Goal: Task Accomplishment & Management: Manage account settings

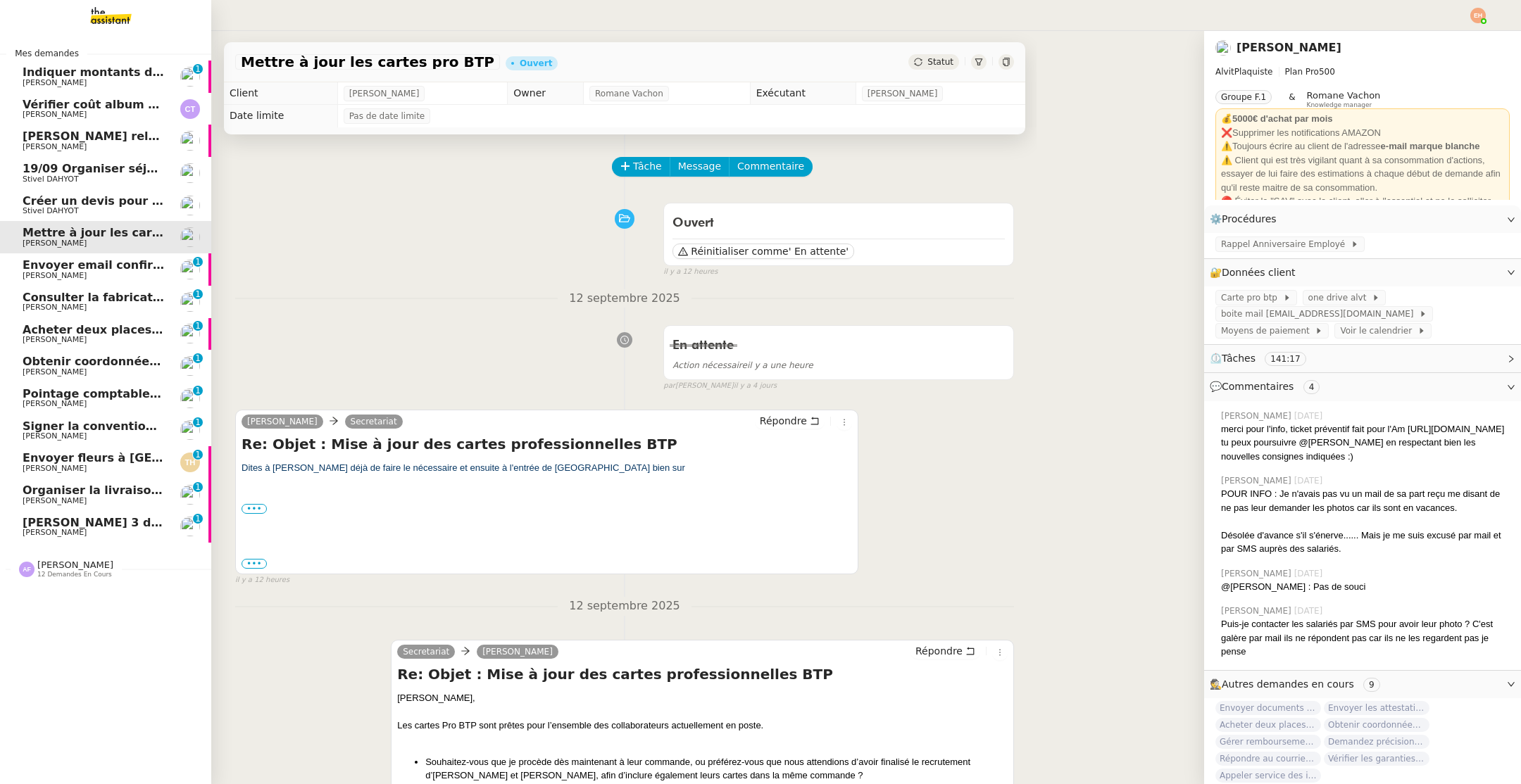
click at [97, 565] on div "[PERSON_NAME] 12 demandes en cours" at bounding box center [76, 568] width 76 height 19
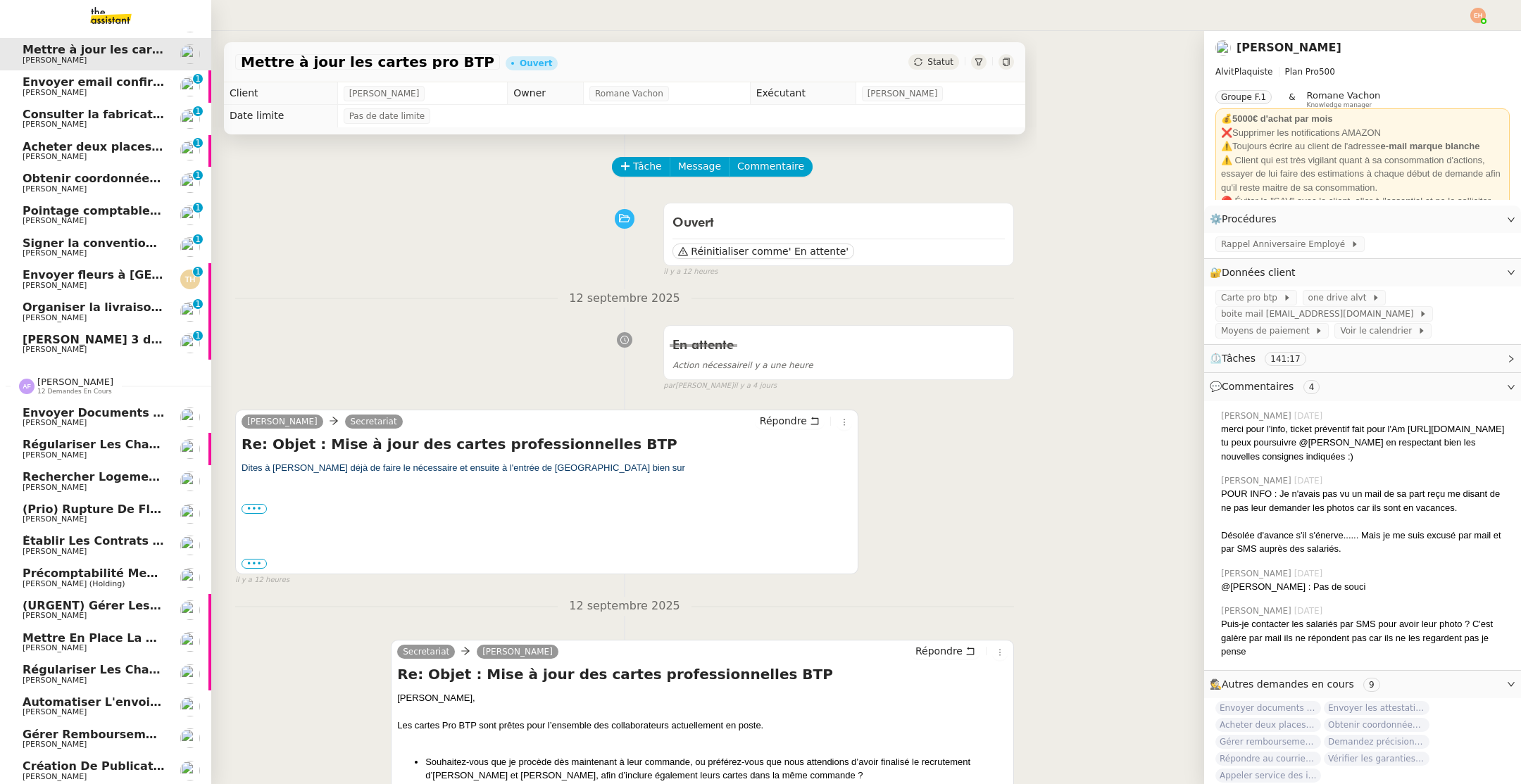
scroll to position [186, 0]
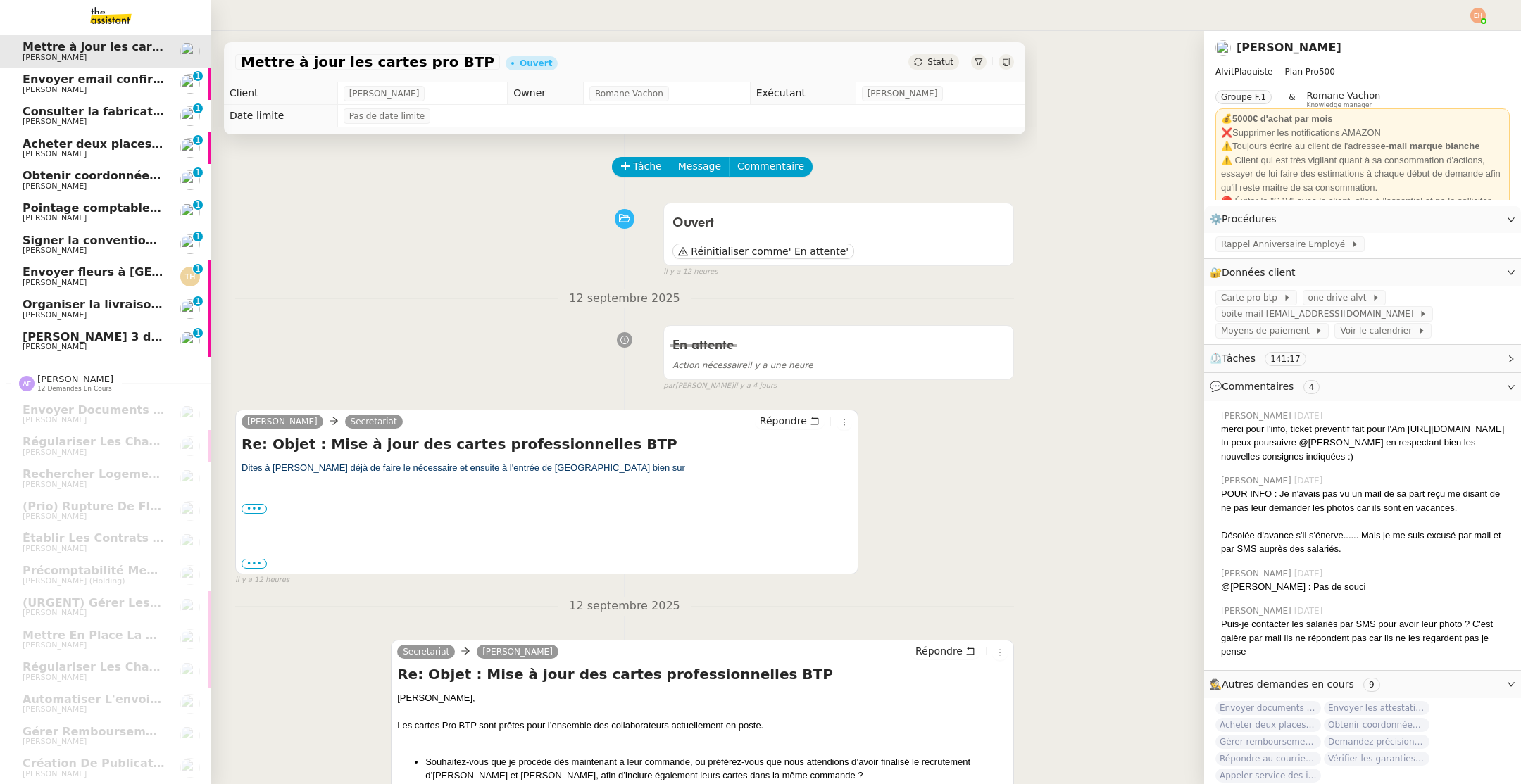
click at [50, 345] on span "[PERSON_NAME]" at bounding box center [54, 346] width 64 height 9
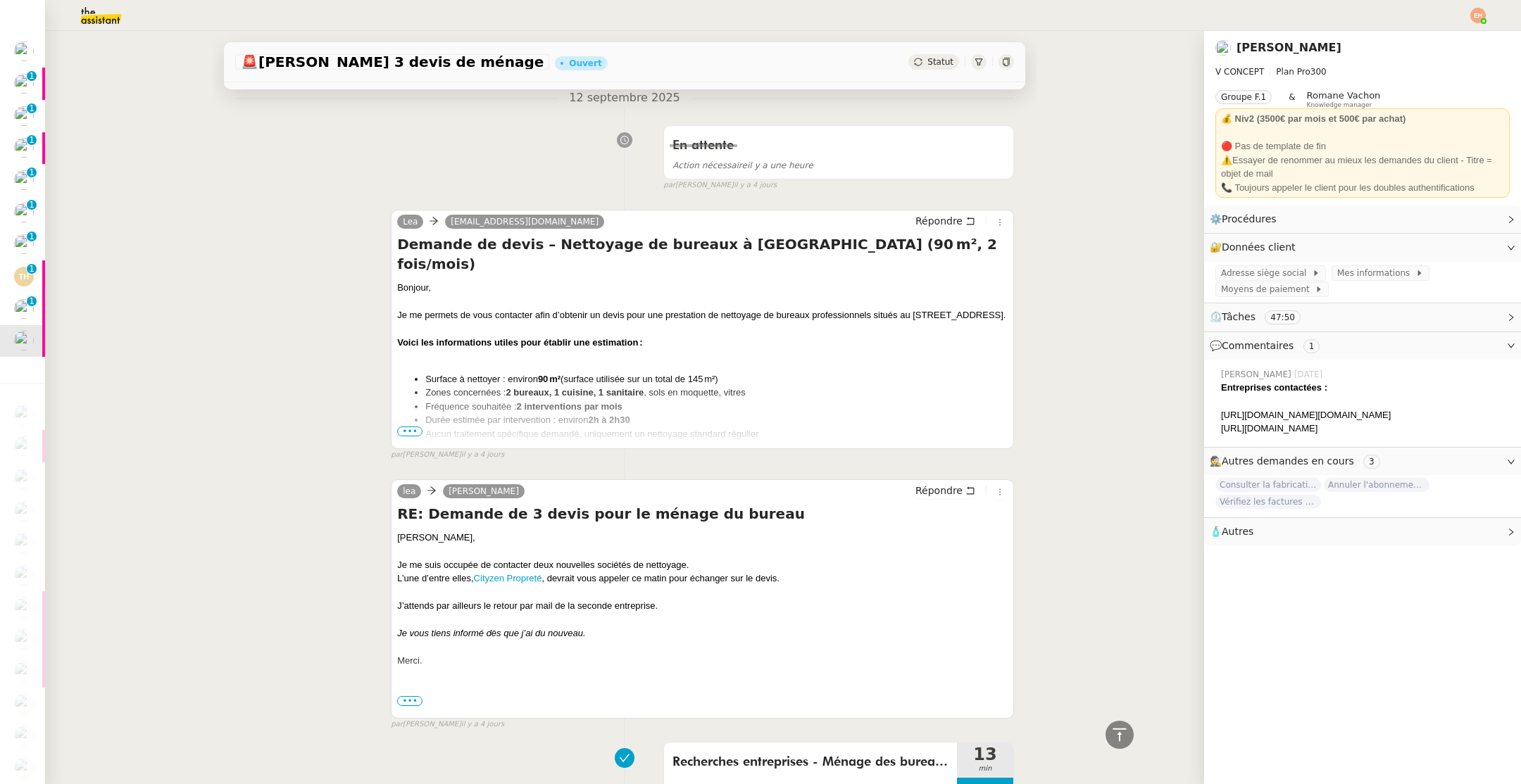
scroll to position [118, 0]
